Goal: Task Accomplishment & Management: Use online tool/utility

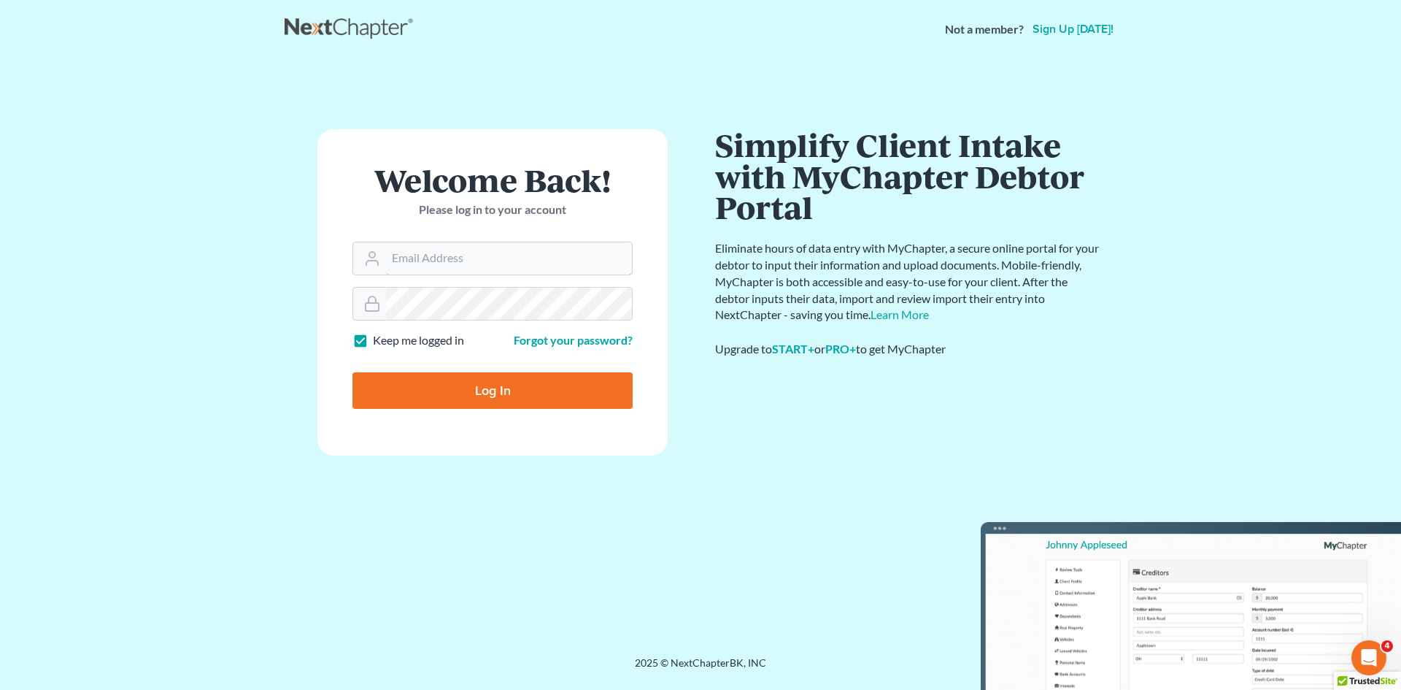
type input "[EMAIL_ADDRESS][DOMAIN_NAME]"
click at [552, 394] on input "Log In" at bounding box center [492, 390] width 280 height 36
type input "Thinking..."
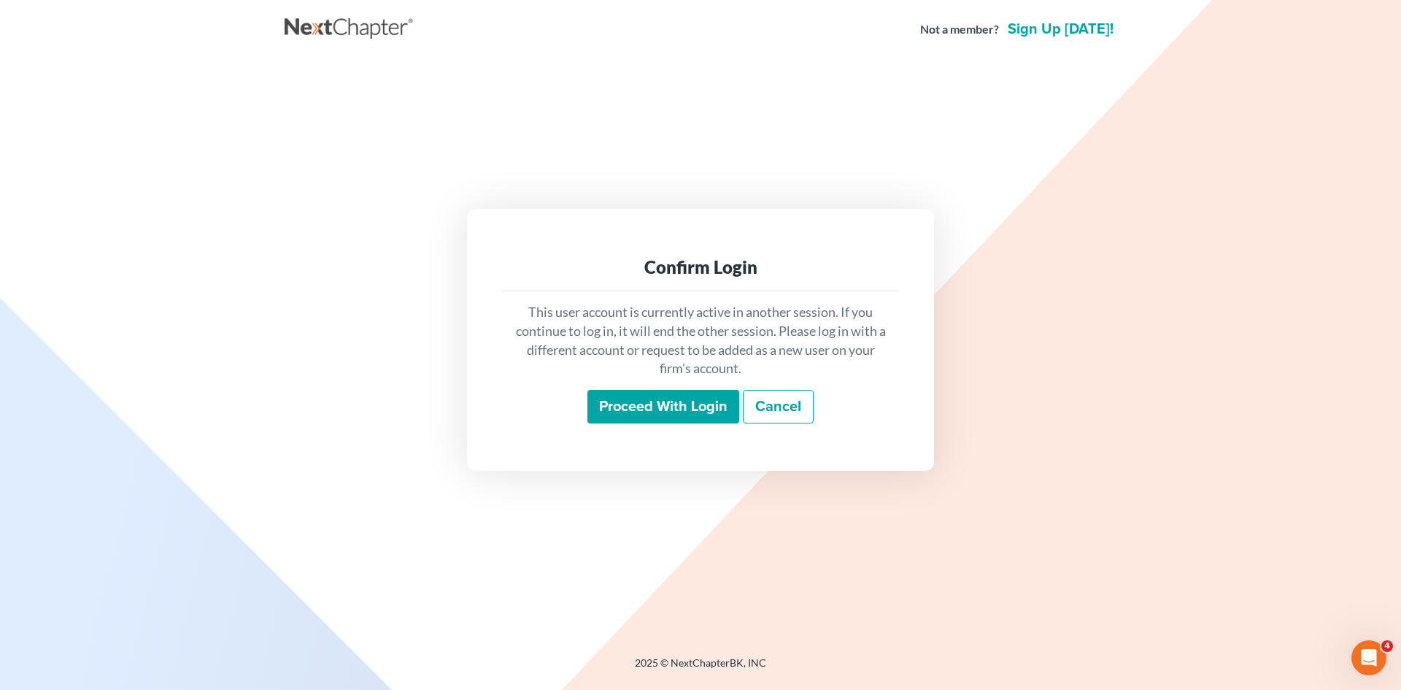
click at [653, 410] on input "Proceed with login" at bounding box center [663, 407] width 152 height 34
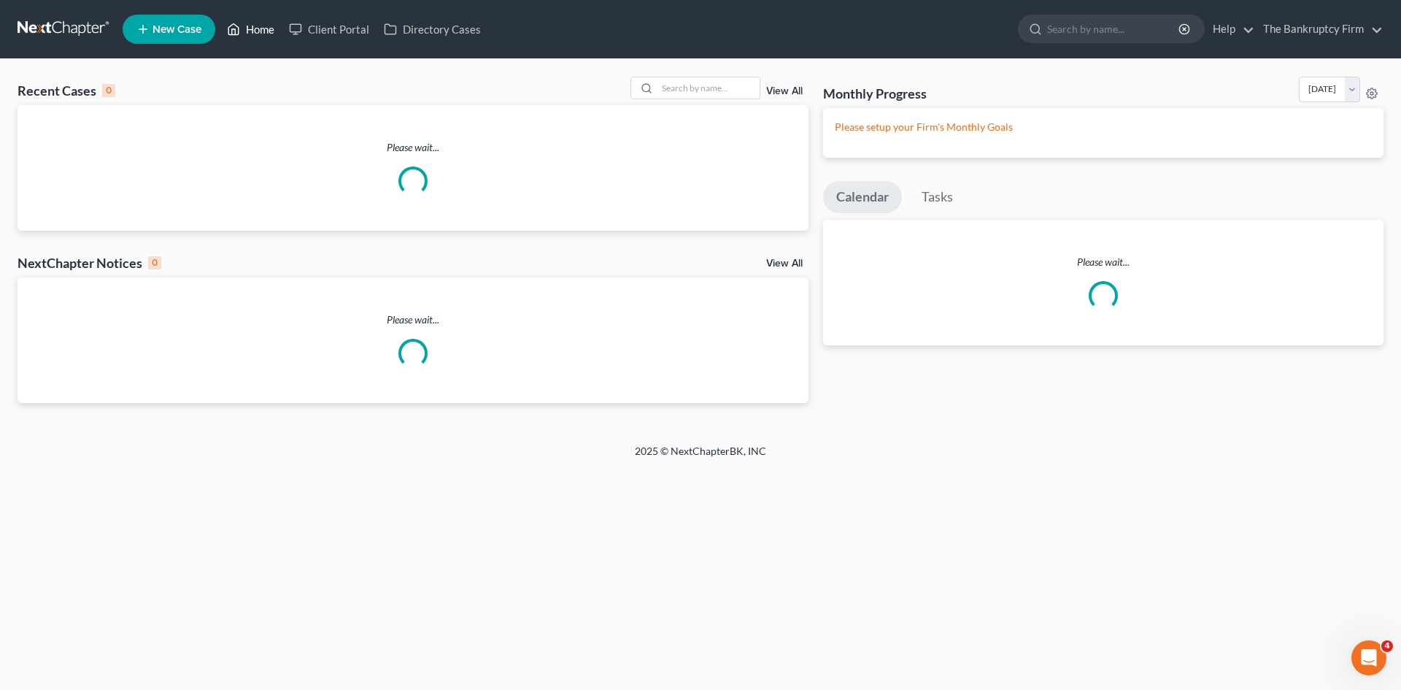
click at [251, 31] on link "Home" at bounding box center [251, 29] width 62 height 26
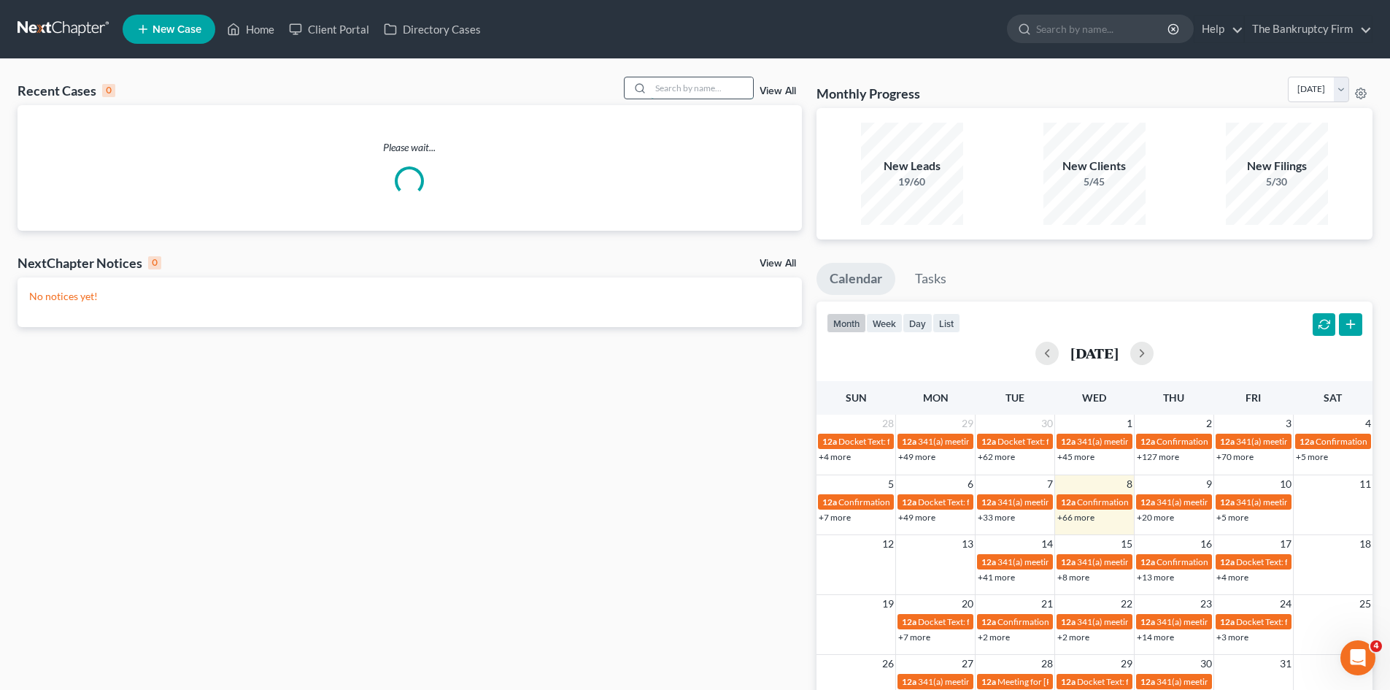
click at [682, 85] on input "search" at bounding box center [702, 87] width 102 height 21
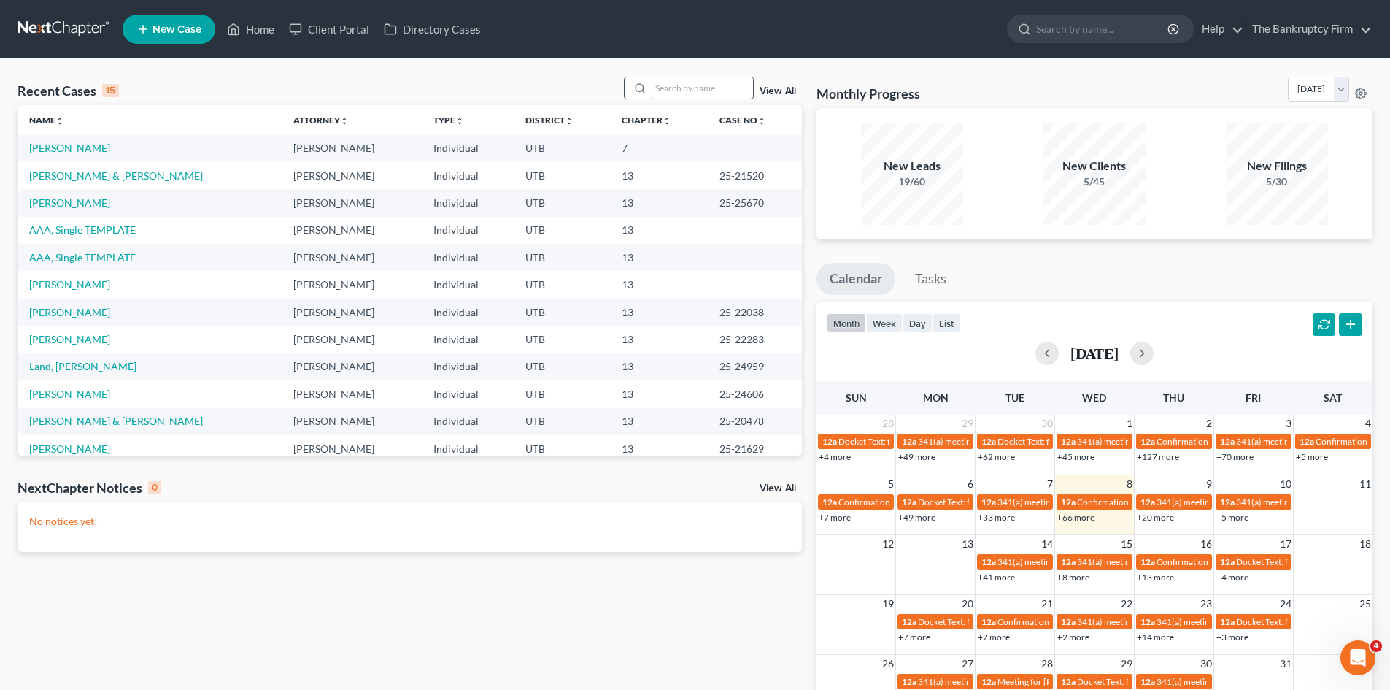
paste input "[PERSON_NAME]"
type input "[PERSON_NAME]"
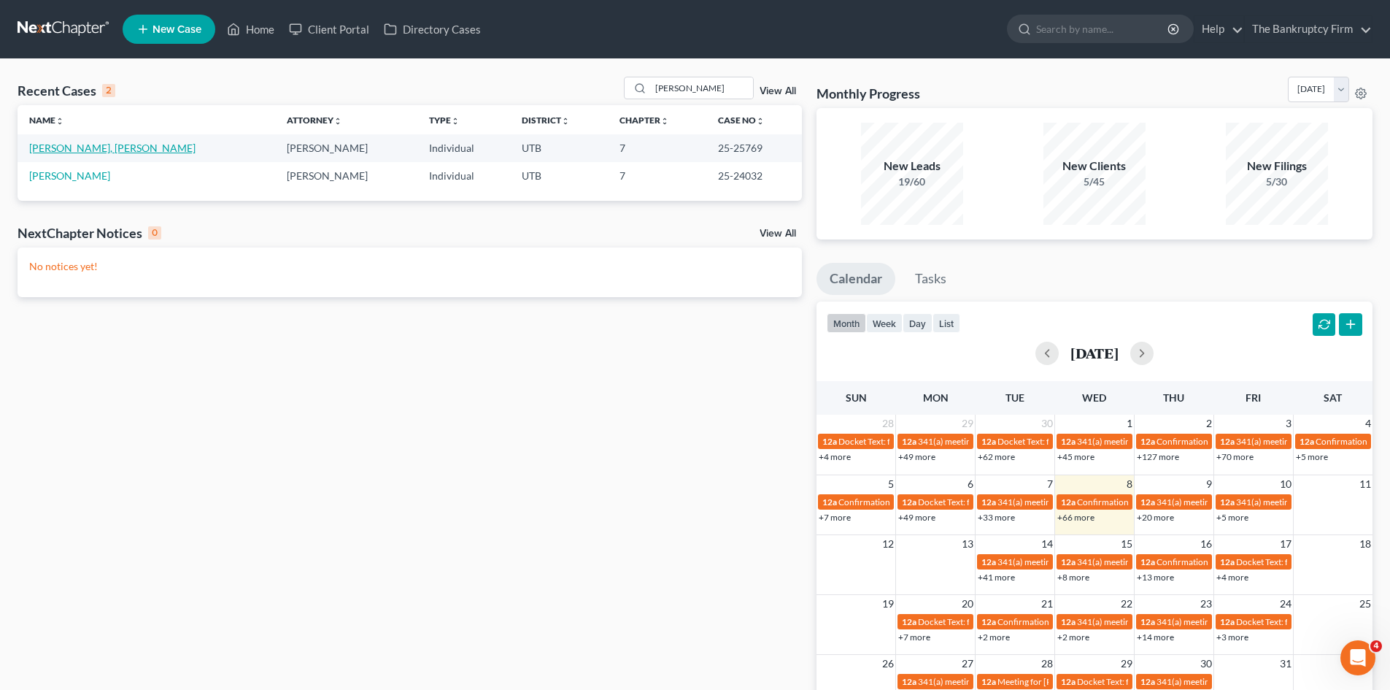
click at [57, 150] on link "[PERSON_NAME], [PERSON_NAME]" at bounding box center [112, 148] width 166 height 12
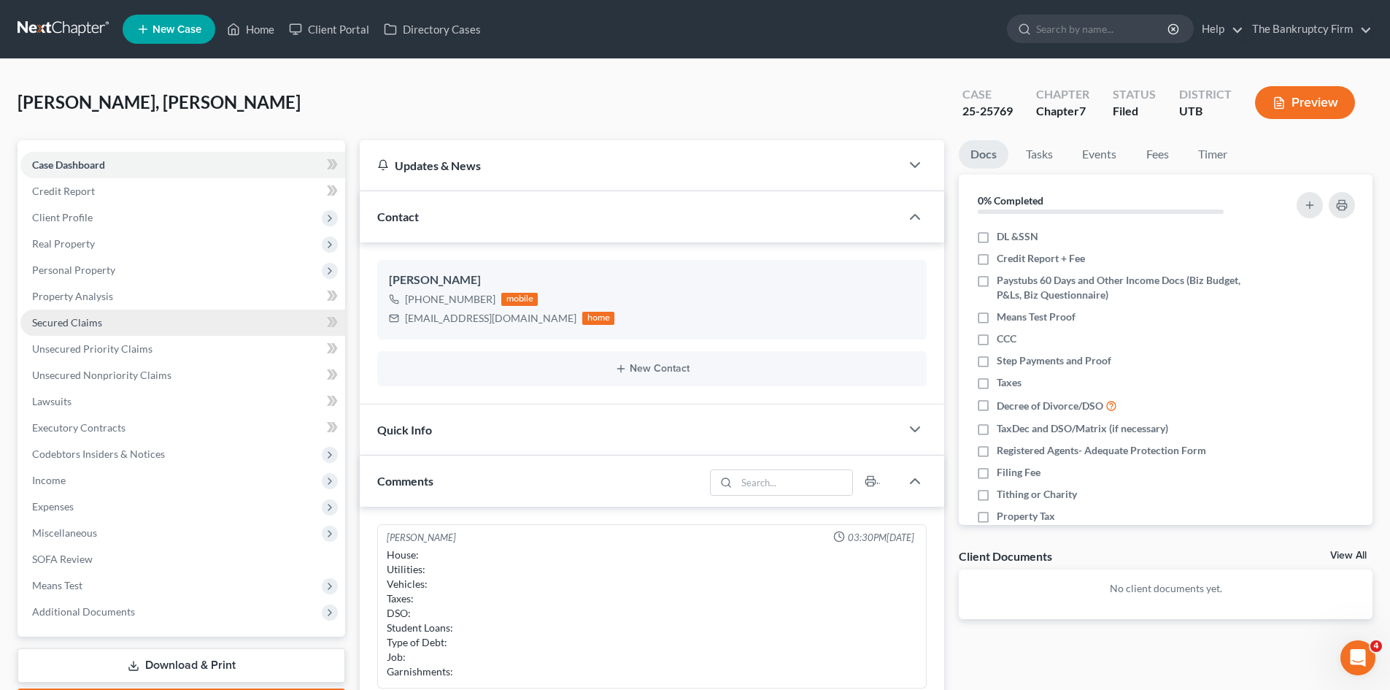
scroll to position [115, 0]
click at [82, 323] on span "Secured Claims" at bounding box center [67, 322] width 70 height 12
